Goal: Information Seeking & Learning: Check status

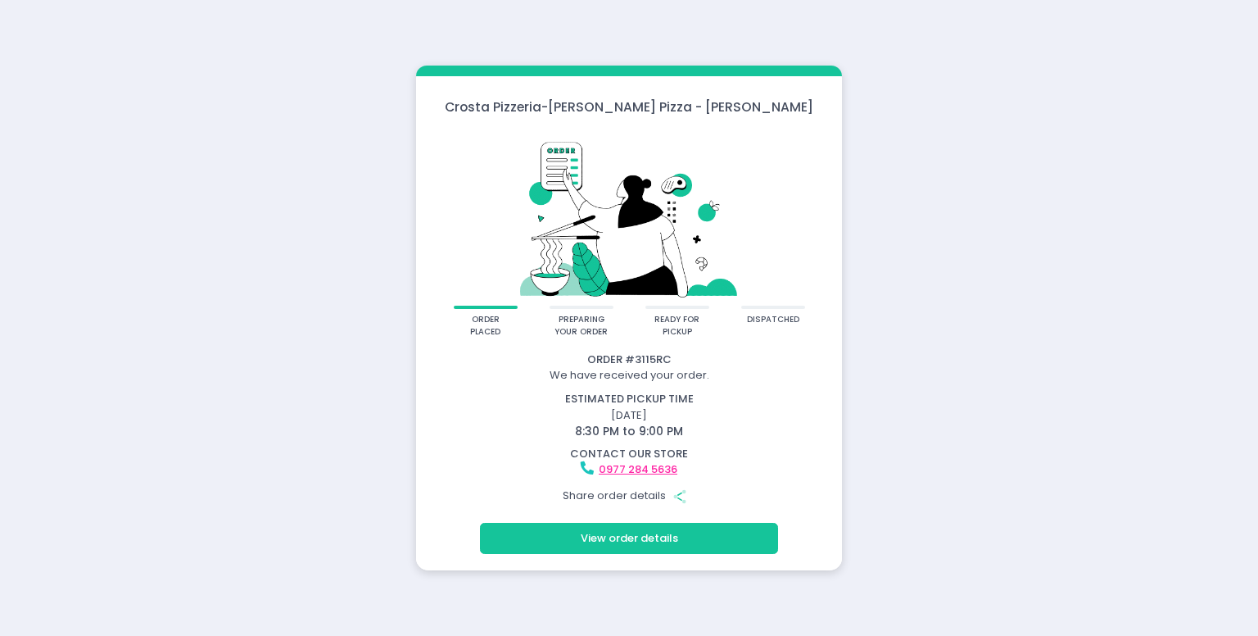
click at [627, 535] on button "View order details" at bounding box center [629, 538] width 298 height 31
